Goal: Check status

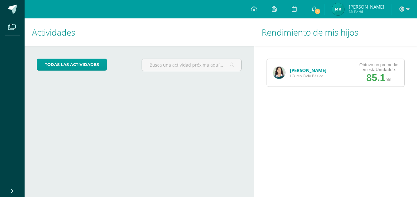
click at [280, 74] on img at bounding box center [279, 73] width 12 height 12
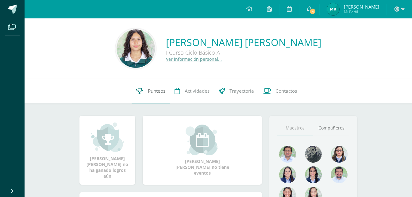
click at [143, 95] on link "Punteos" at bounding box center [151, 91] width 38 height 25
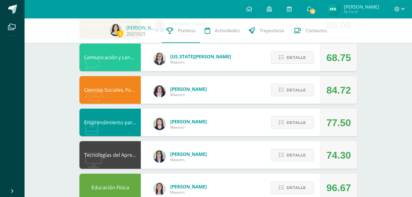
scroll to position [119, 0]
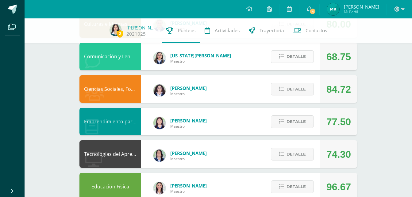
click at [303, 57] on span "Detalle" at bounding box center [296, 56] width 19 height 11
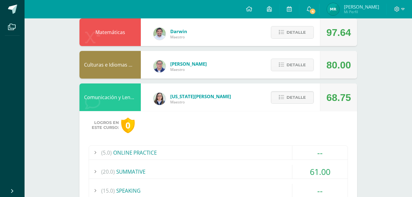
scroll to position [0, 0]
